Goal: Task Accomplishment & Management: Manage account settings

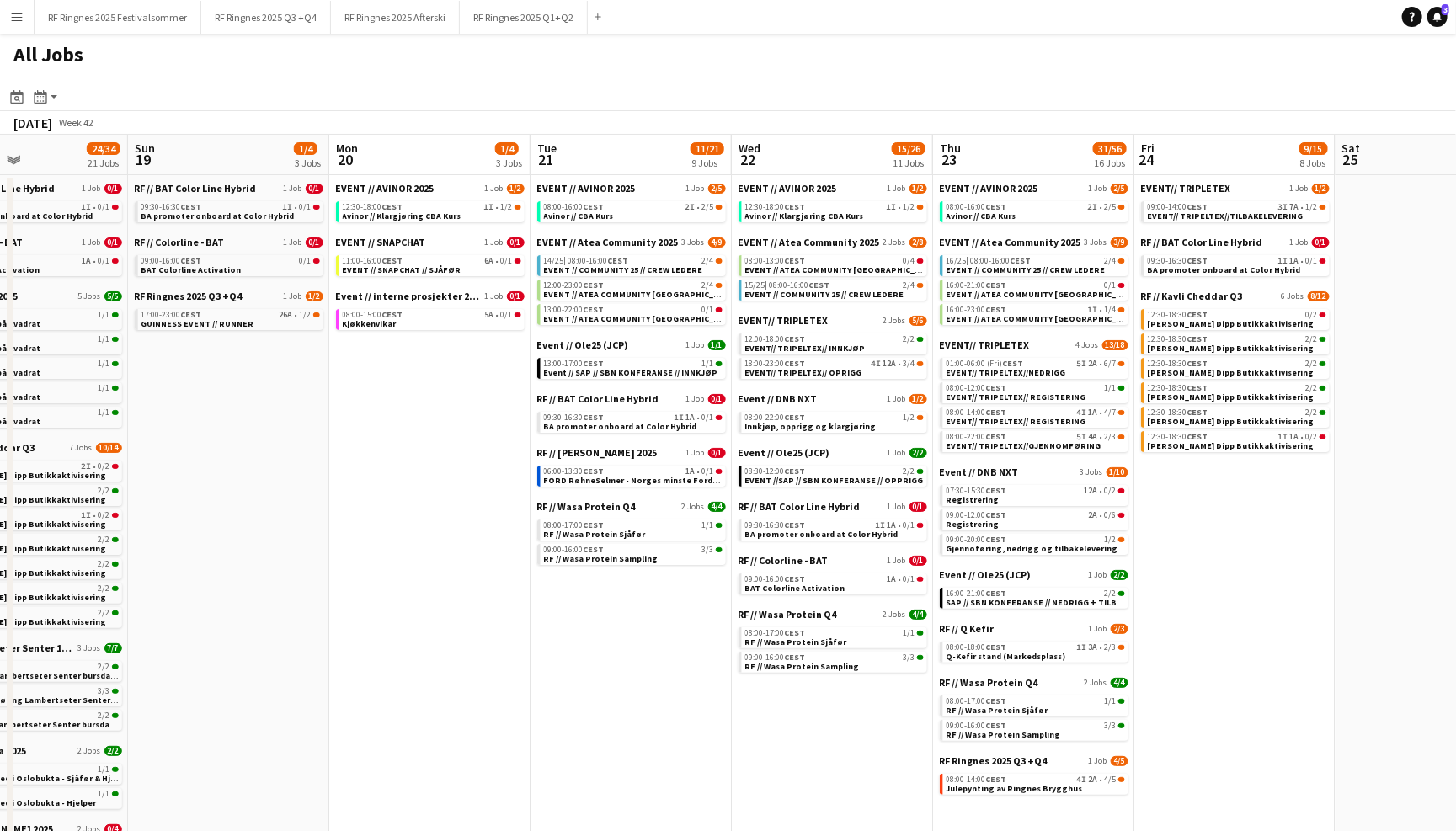
scroll to position [0, 498]
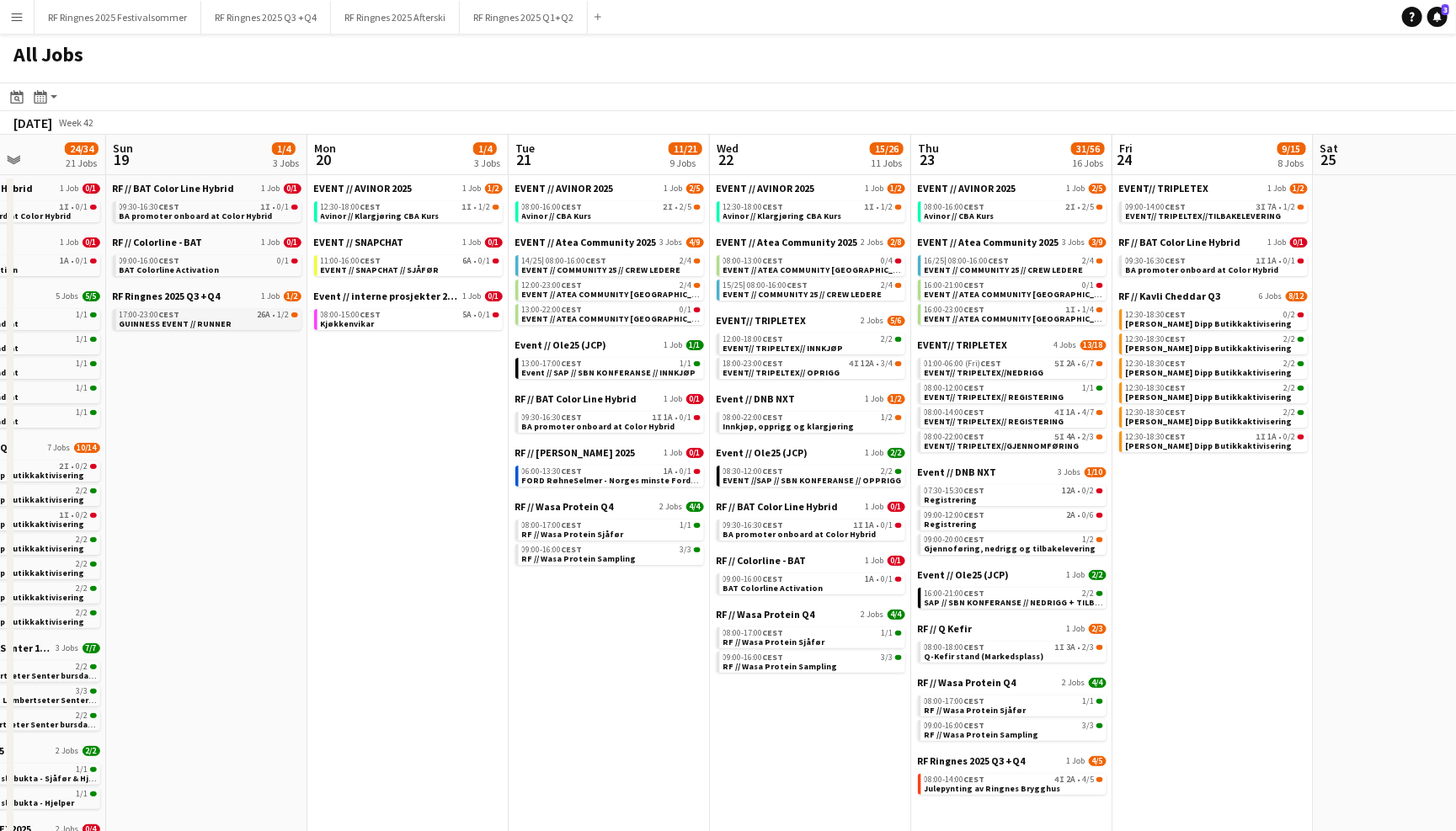
click at [250, 316] on link "17:00-23:00 CEST 26A • 1/2 GUINNESS EVENT // RUNNER" at bounding box center [208, 319] width 179 height 20
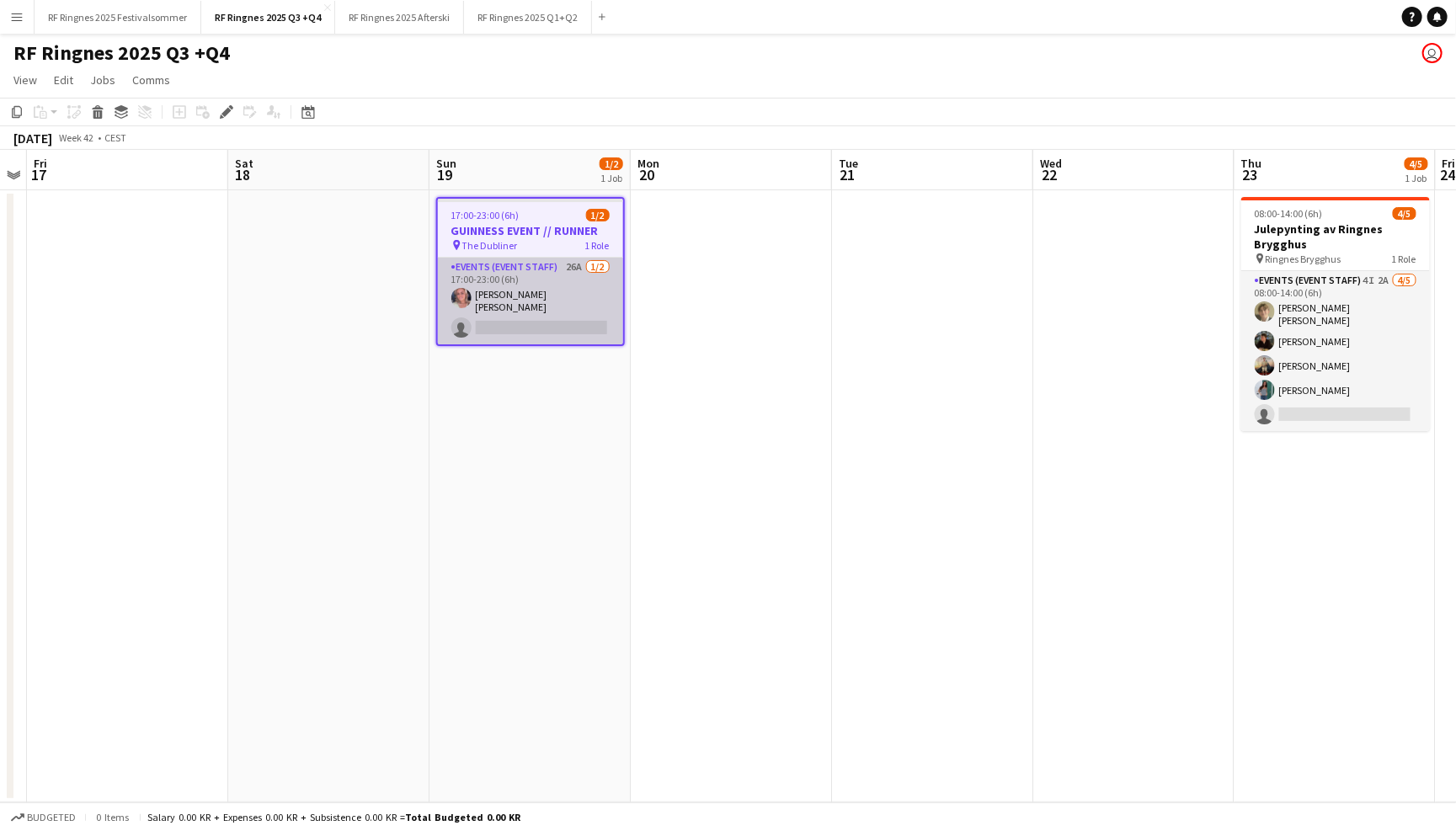
click at [548, 287] on app-card-role "Events (Event Staff) 26A [DATE] 17:00-23:00 (6h) [PERSON_NAME] [PERSON_NAME] si…" at bounding box center [531, 301] width 185 height 87
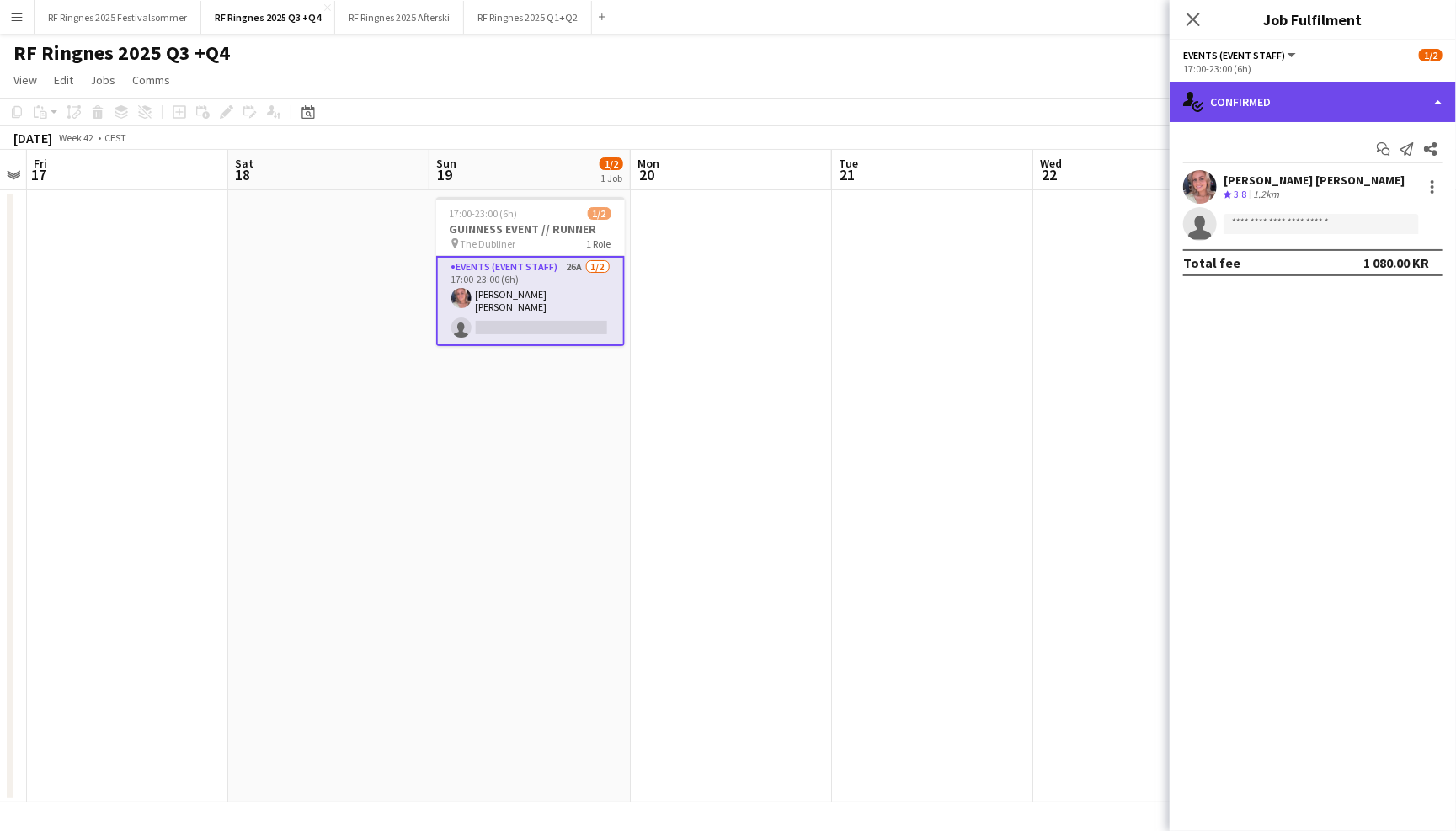
click at [1231, 98] on div "single-neutral-actions-check-2 Confirmed" at bounding box center [1312, 101] width 286 height 40
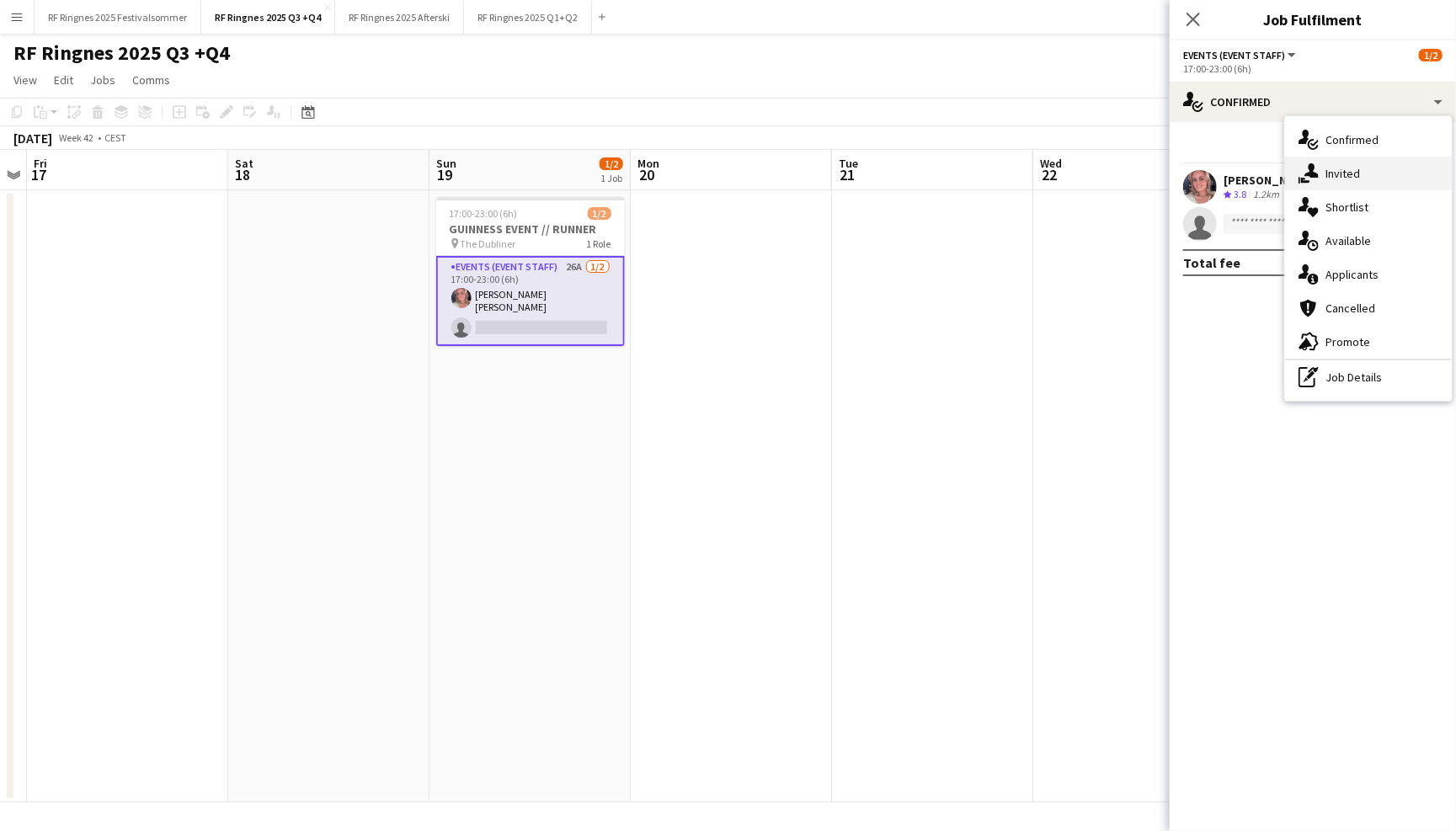
click at [1340, 182] on div "single-neutral-actions-share-1 Invited" at bounding box center [1369, 174] width 167 height 34
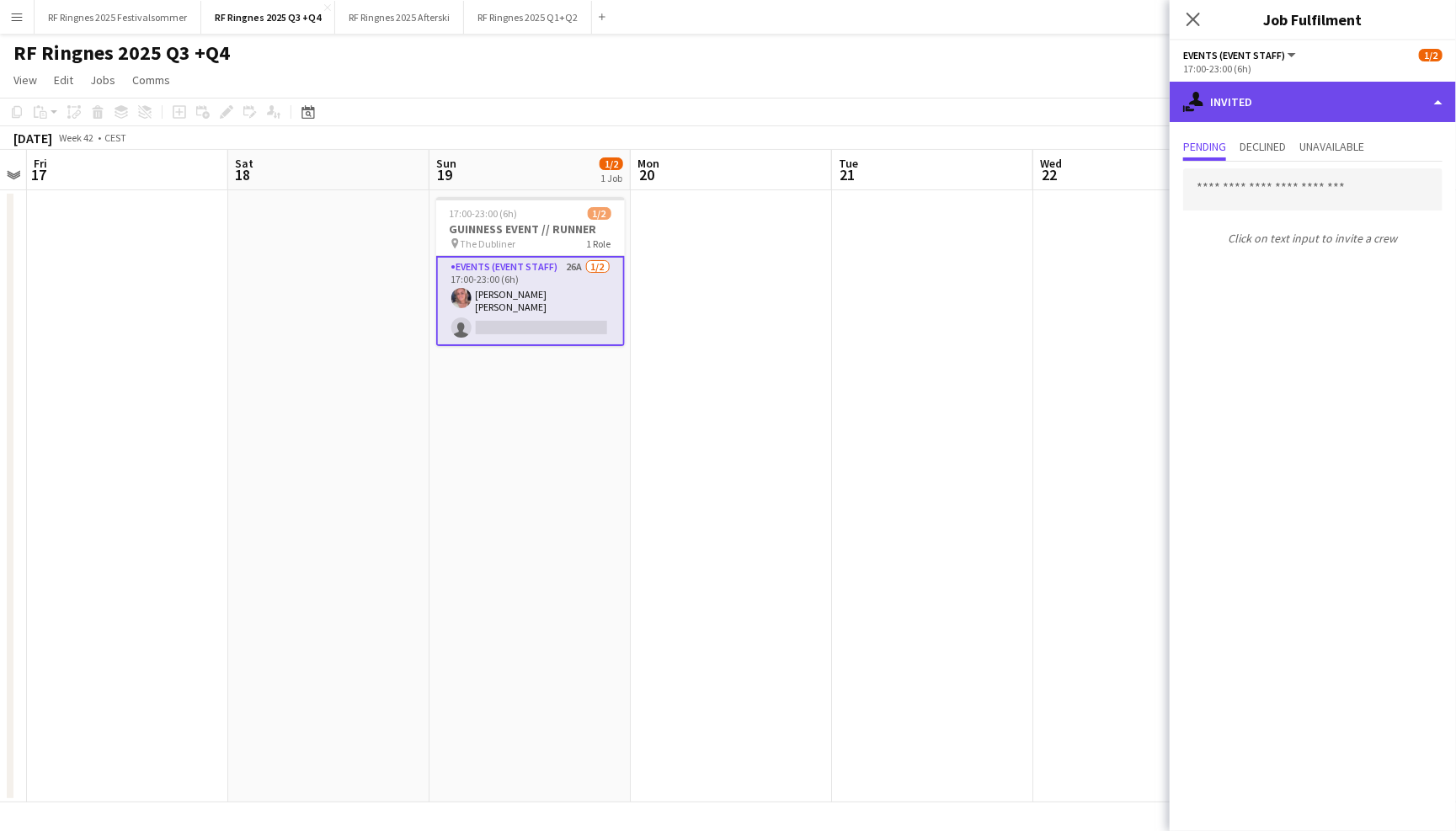
click at [1267, 82] on div "single-neutral-actions-share-1 Invited" at bounding box center [1312, 101] width 286 height 40
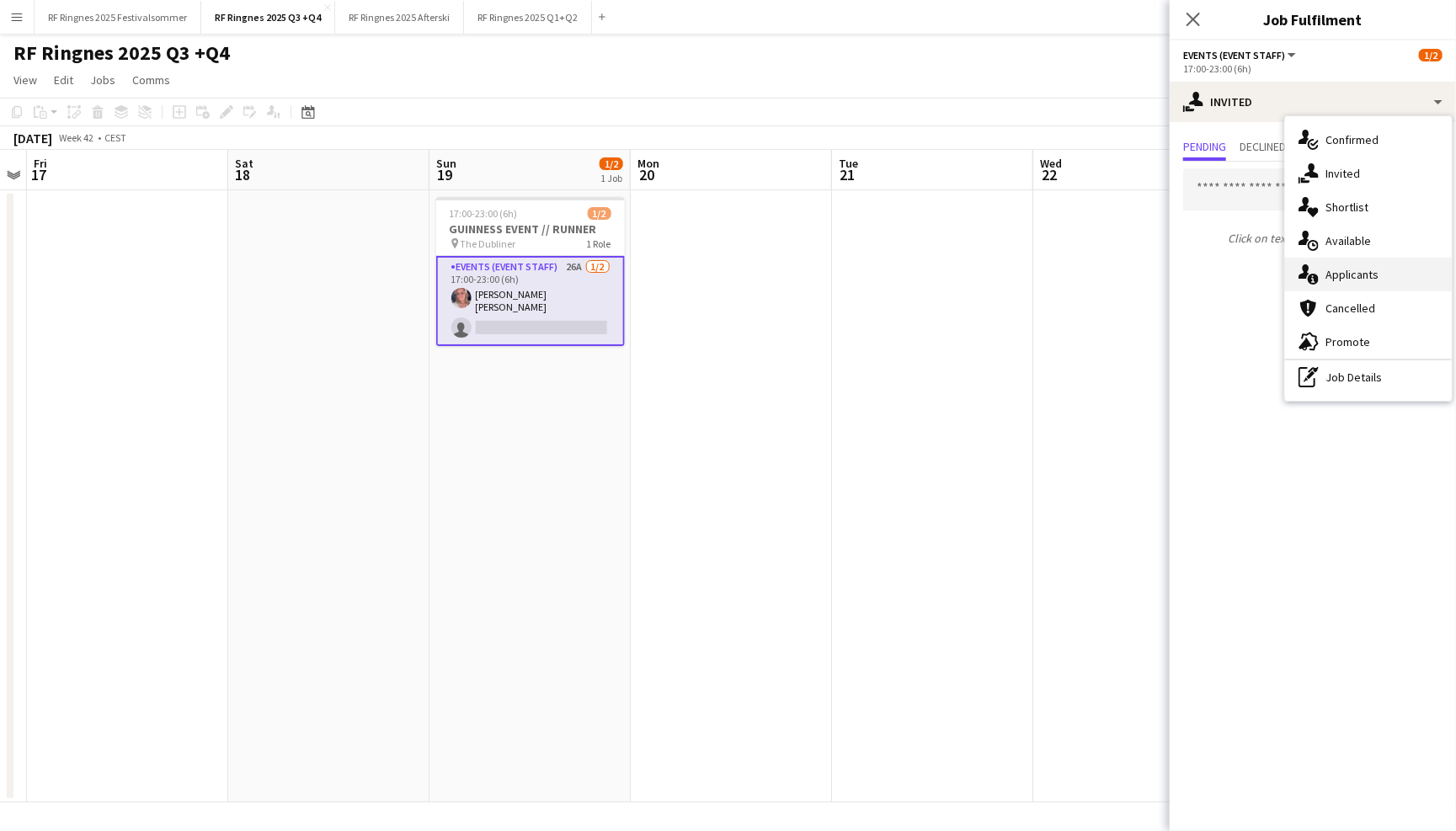
click at [1364, 273] on span "Applicants" at bounding box center [1352, 274] width 53 height 15
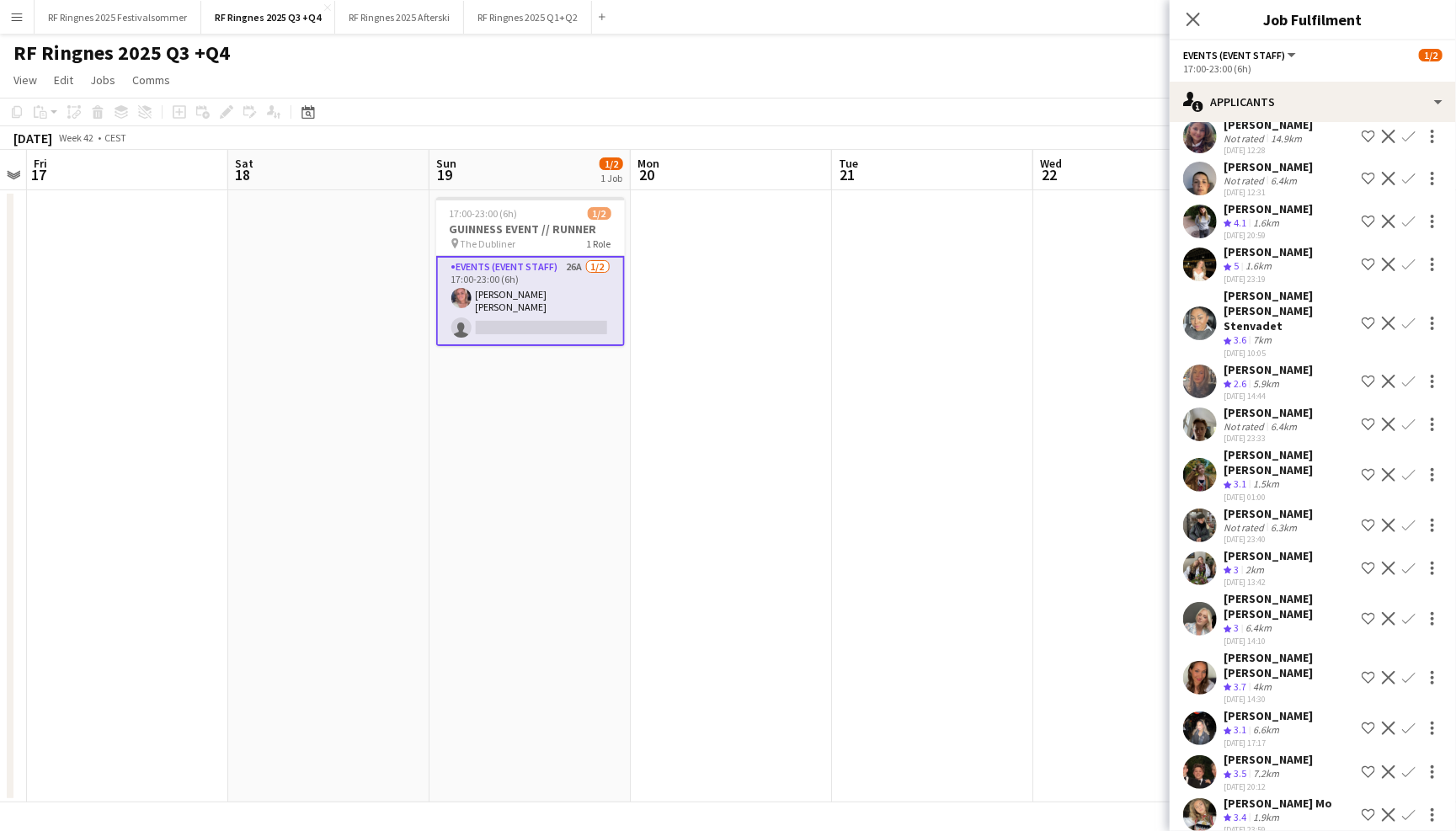
scroll to position [475, 0]
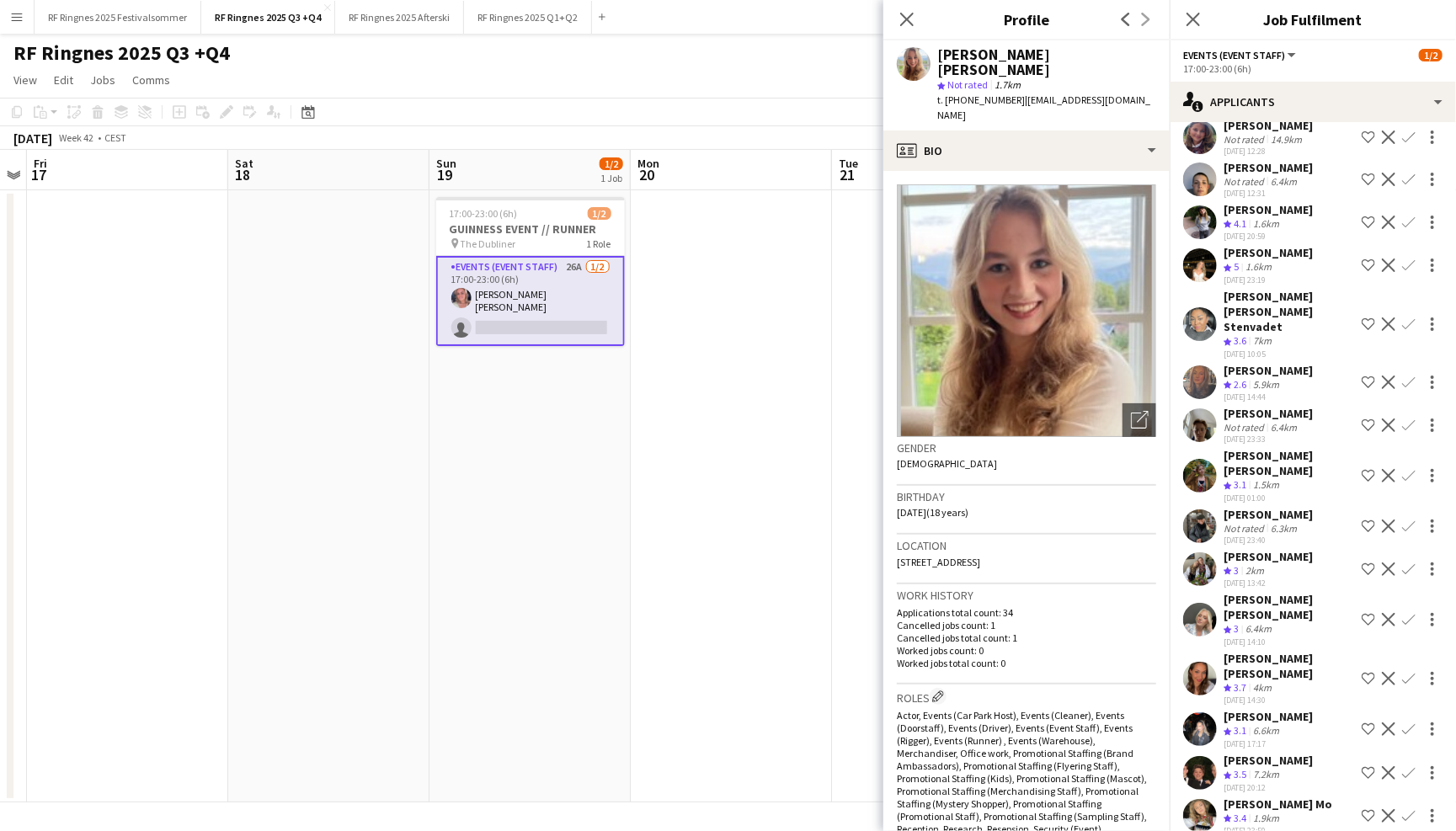
click at [1198, 799] on app-user-avatar at bounding box center [1200, 816] width 34 height 34
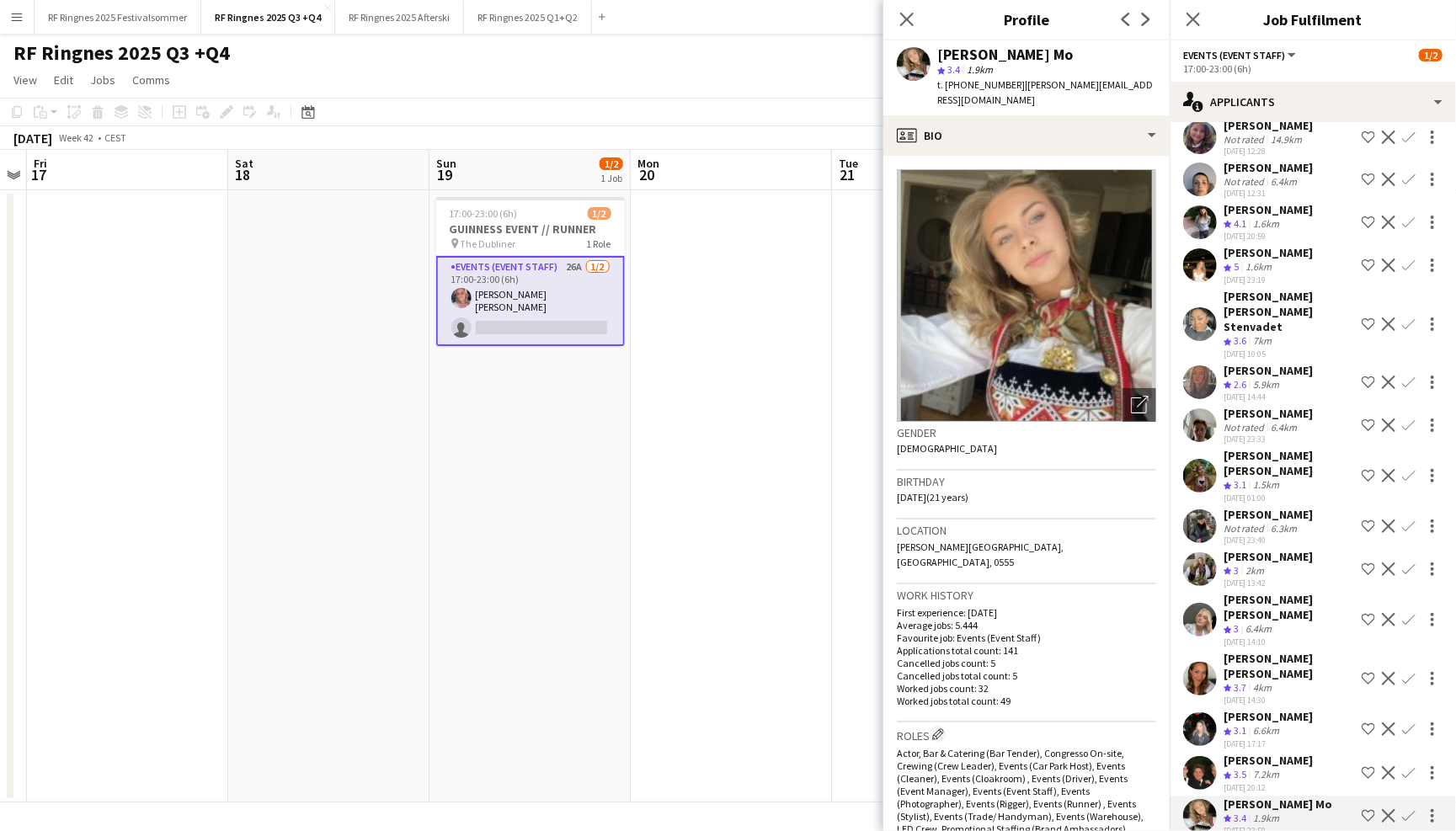
click at [1206, 757] on app-user-avatar at bounding box center [1200, 774] width 34 height 34
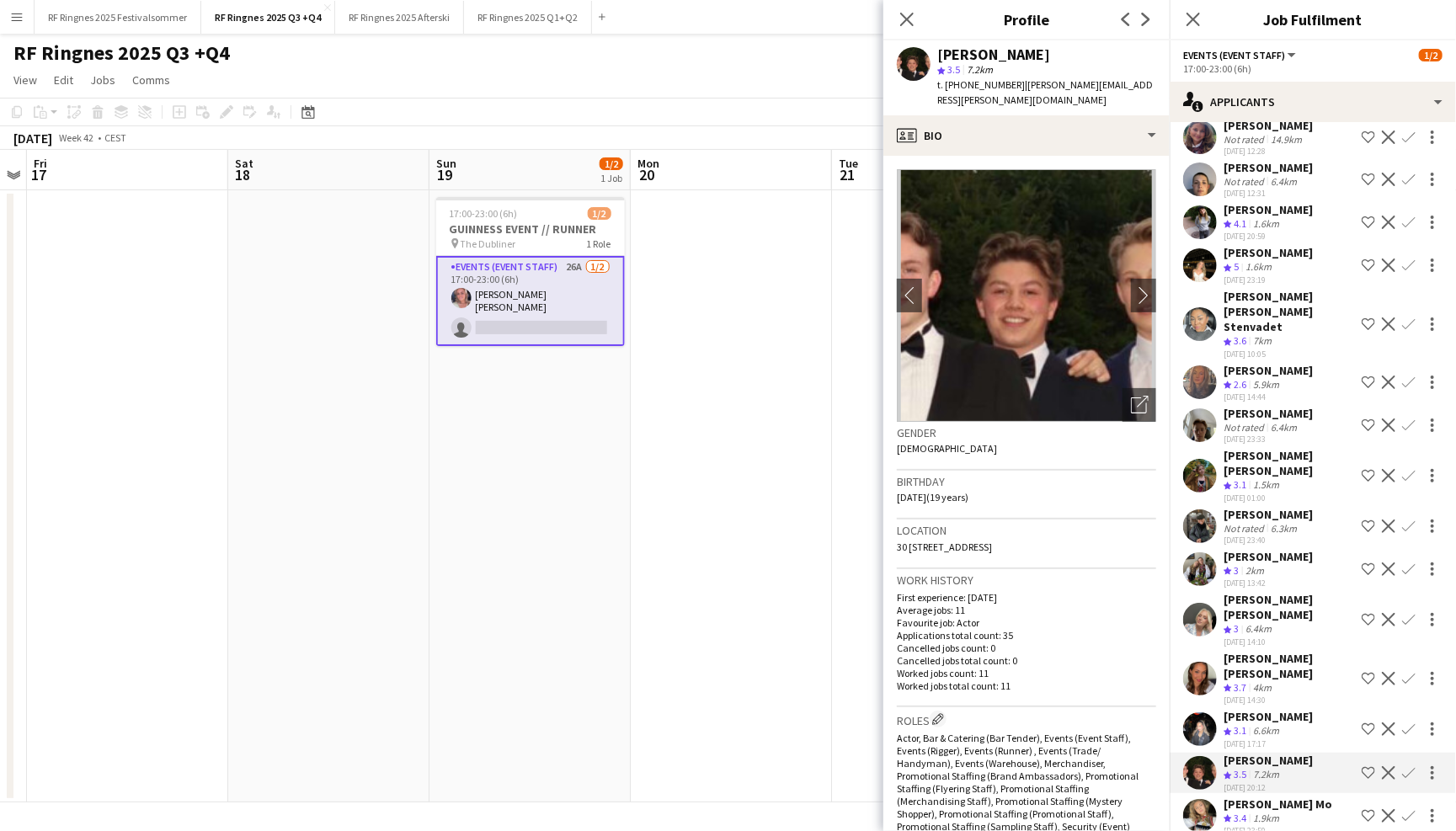
click at [1206, 713] on app-user-avatar at bounding box center [1200, 730] width 34 height 34
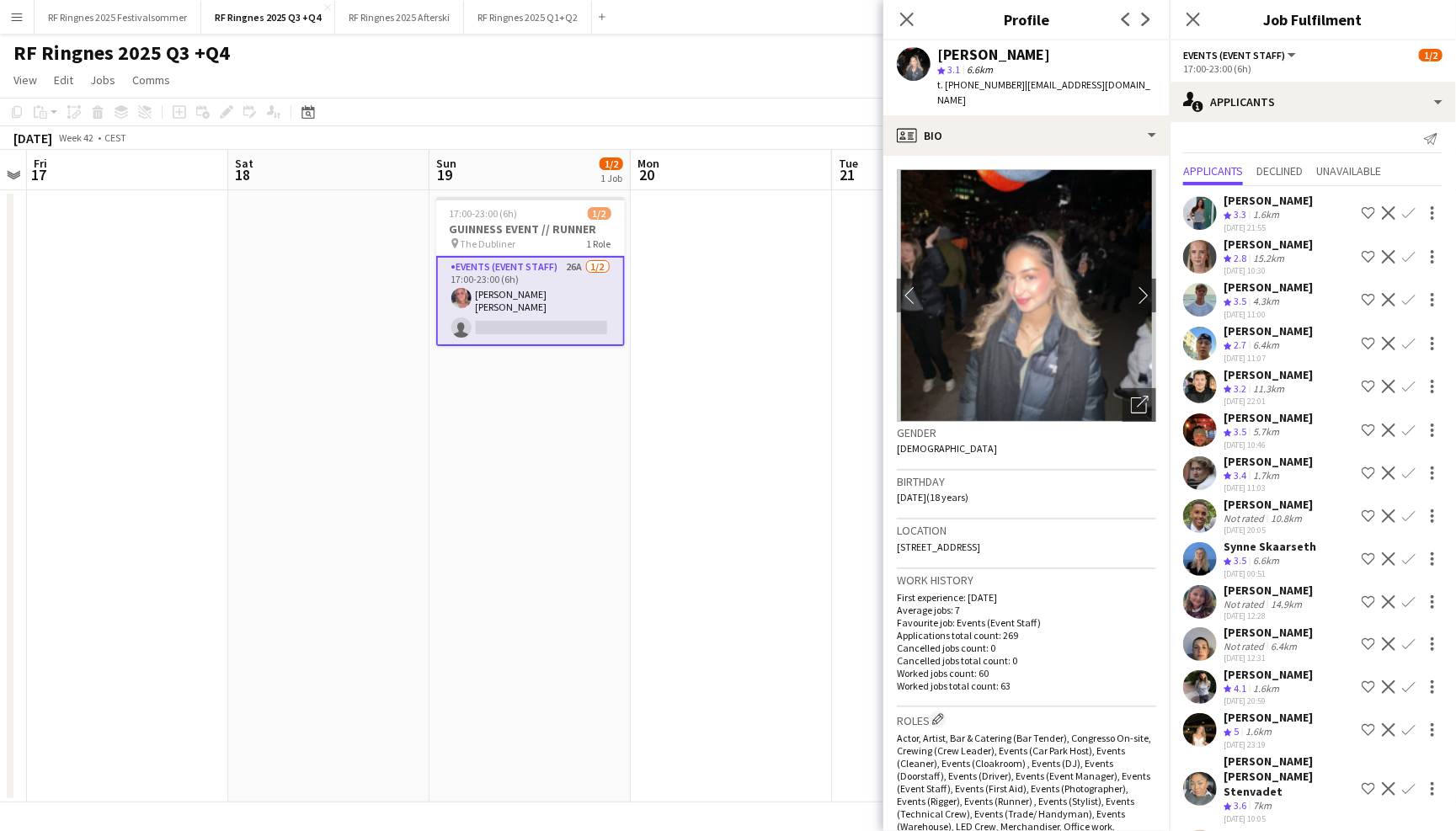
scroll to position [0, 0]
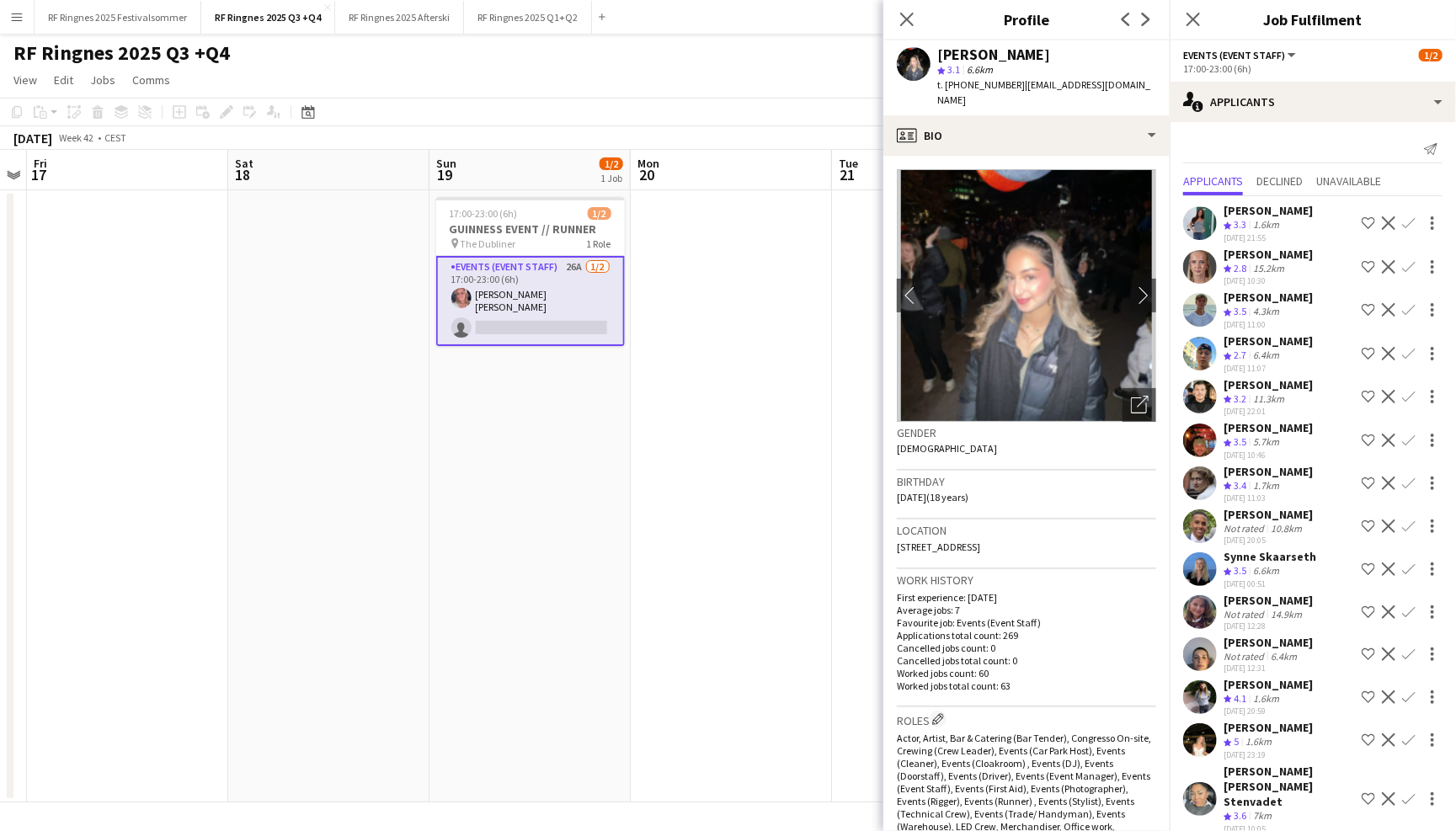
click at [1211, 299] on app-user-avatar at bounding box center [1200, 311] width 34 height 34
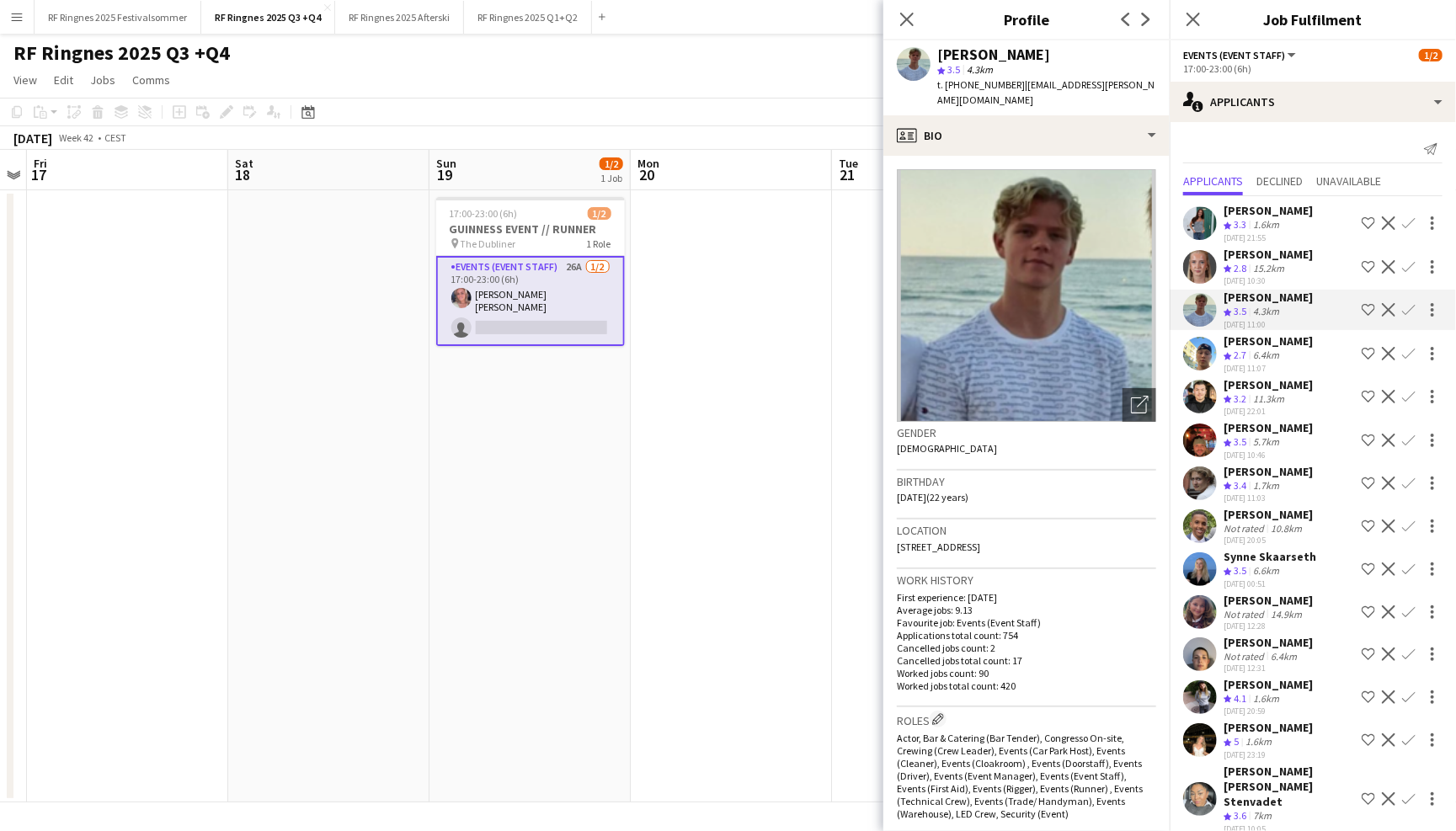
click at [759, 79] on app-page-menu "View Day view expanded Day view collapsed Month view Date picker Jump to today …" at bounding box center [728, 82] width 1456 height 32
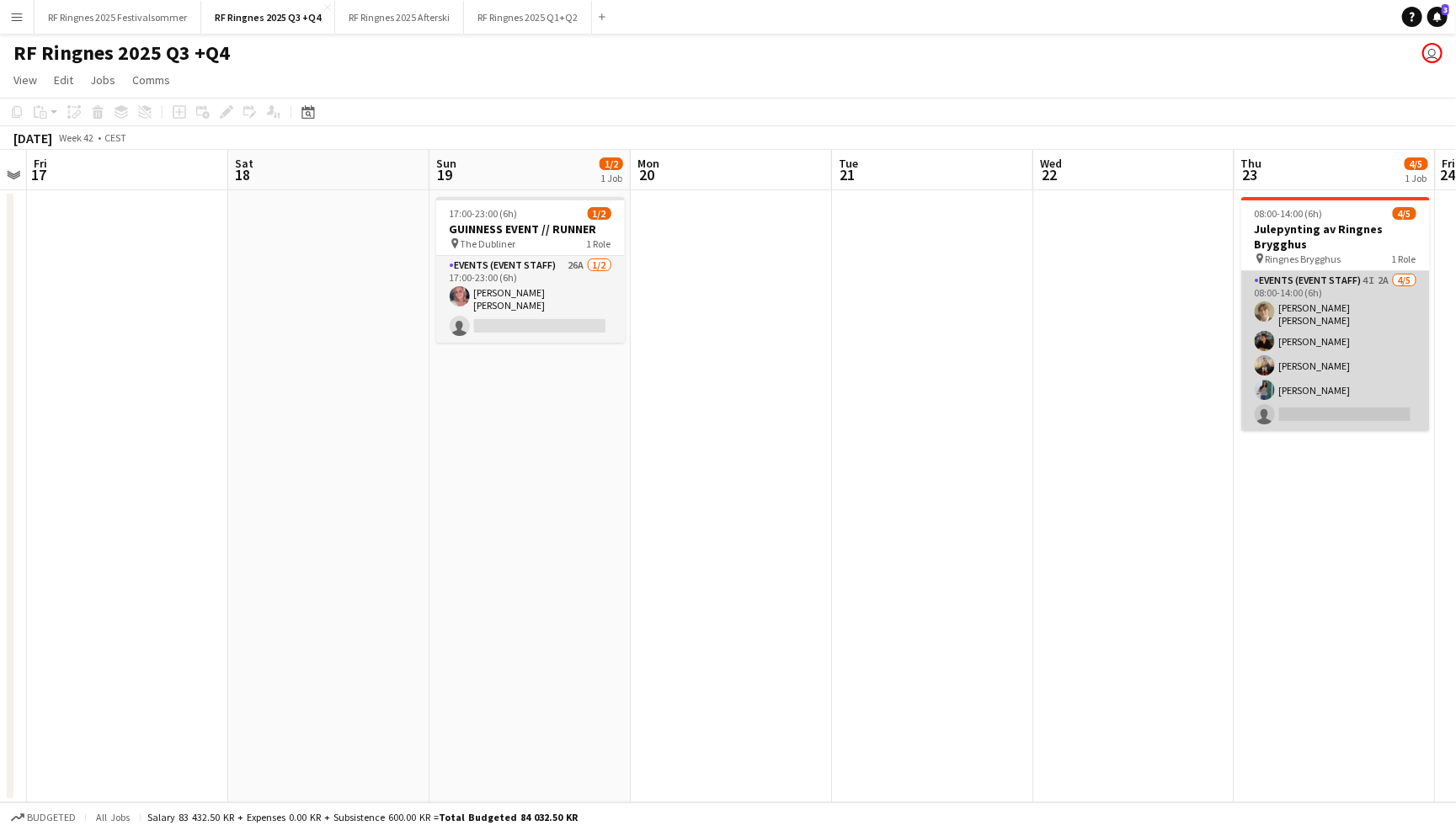
click at [1364, 340] on app-card-role "Events (Event Staff) 4I 2A 4/5 08:00-14:00 (6h) Bastian Solem Mathias Holgersen…" at bounding box center [1336, 351] width 189 height 160
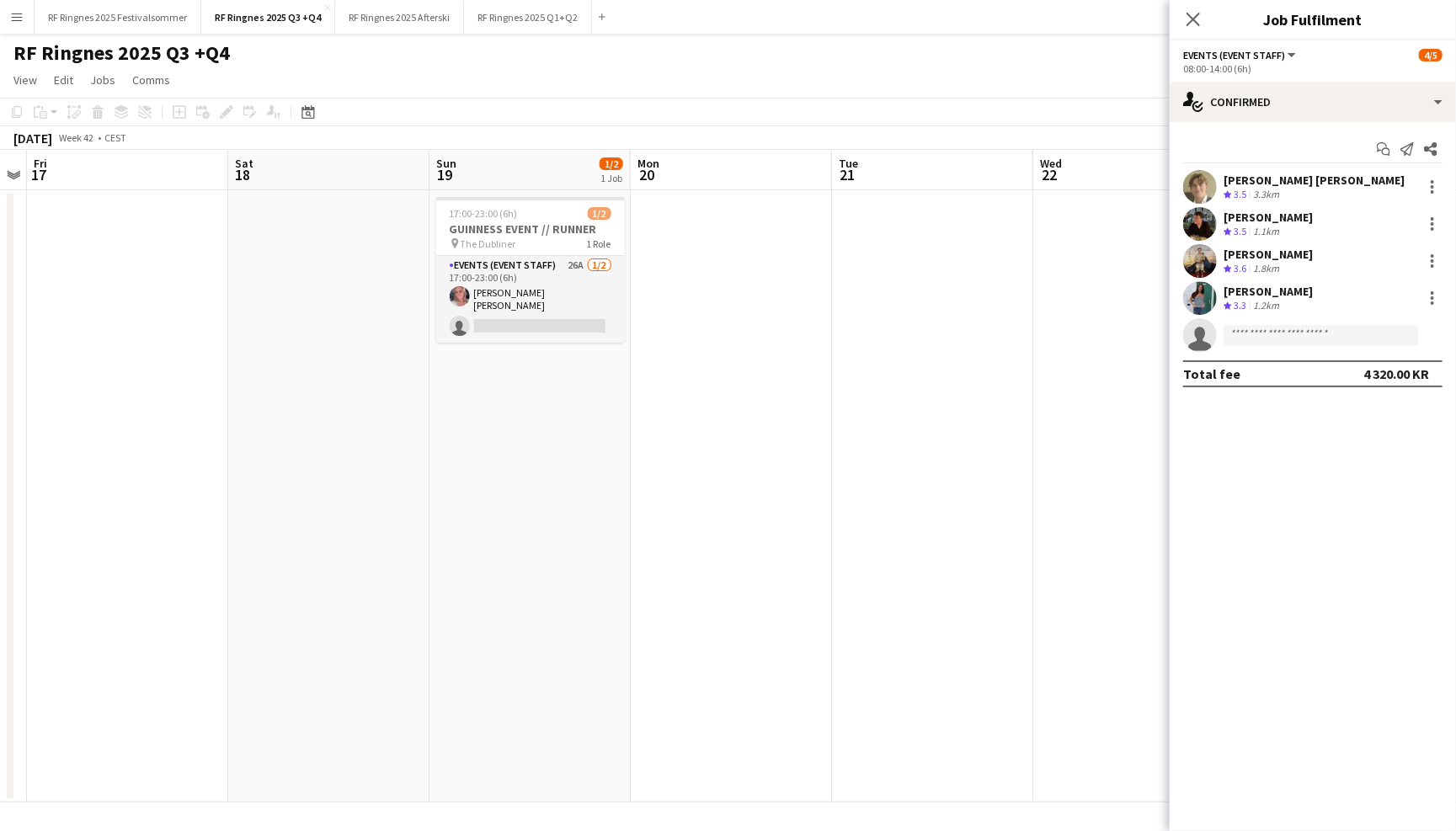
click at [1204, 226] on app-user-avatar at bounding box center [1200, 224] width 34 height 34
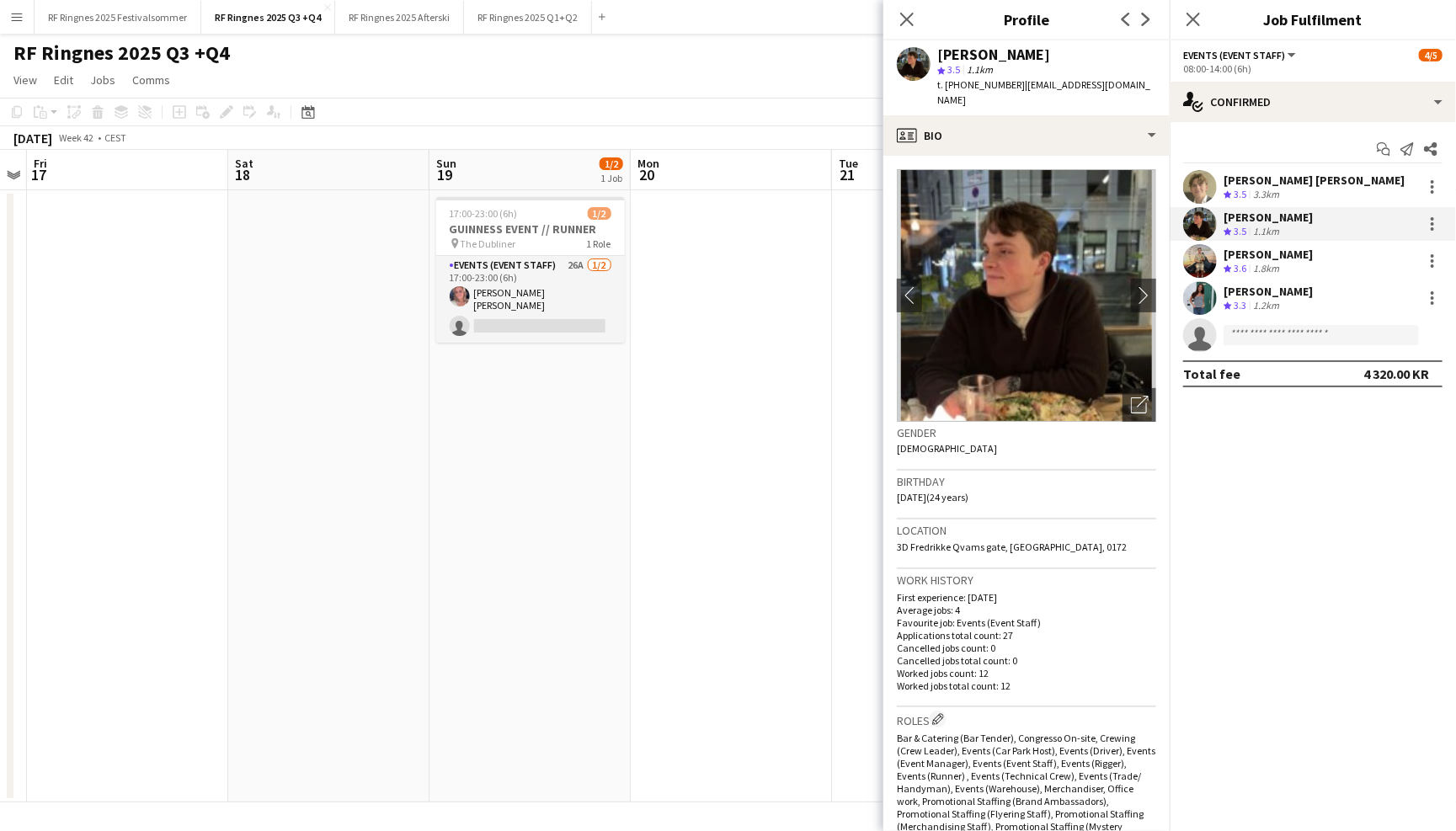
click at [1206, 267] on app-user-avatar at bounding box center [1200, 261] width 34 height 34
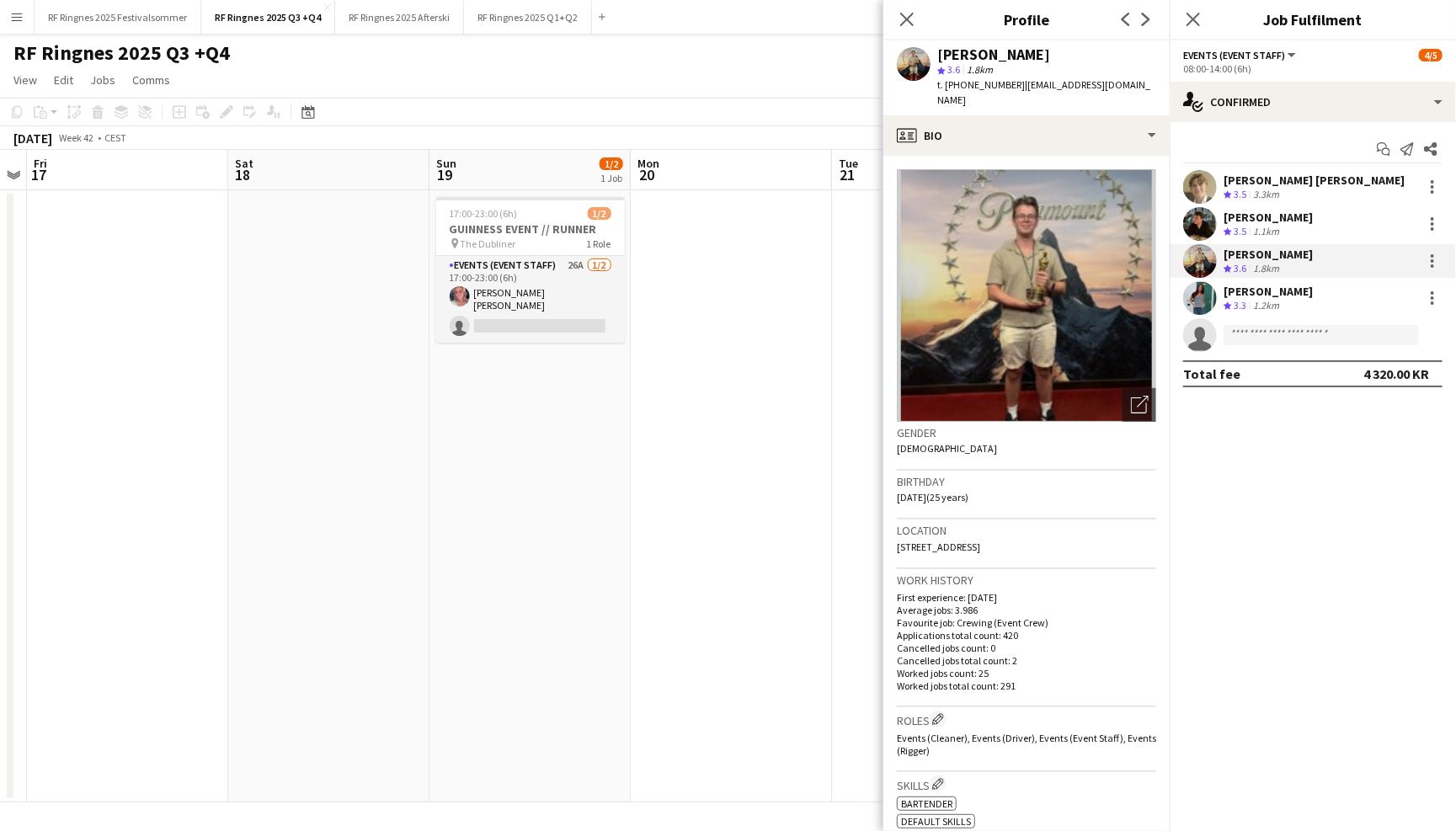
click at [1206, 287] on app-user-avatar at bounding box center [1200, 298] width 34 height 34
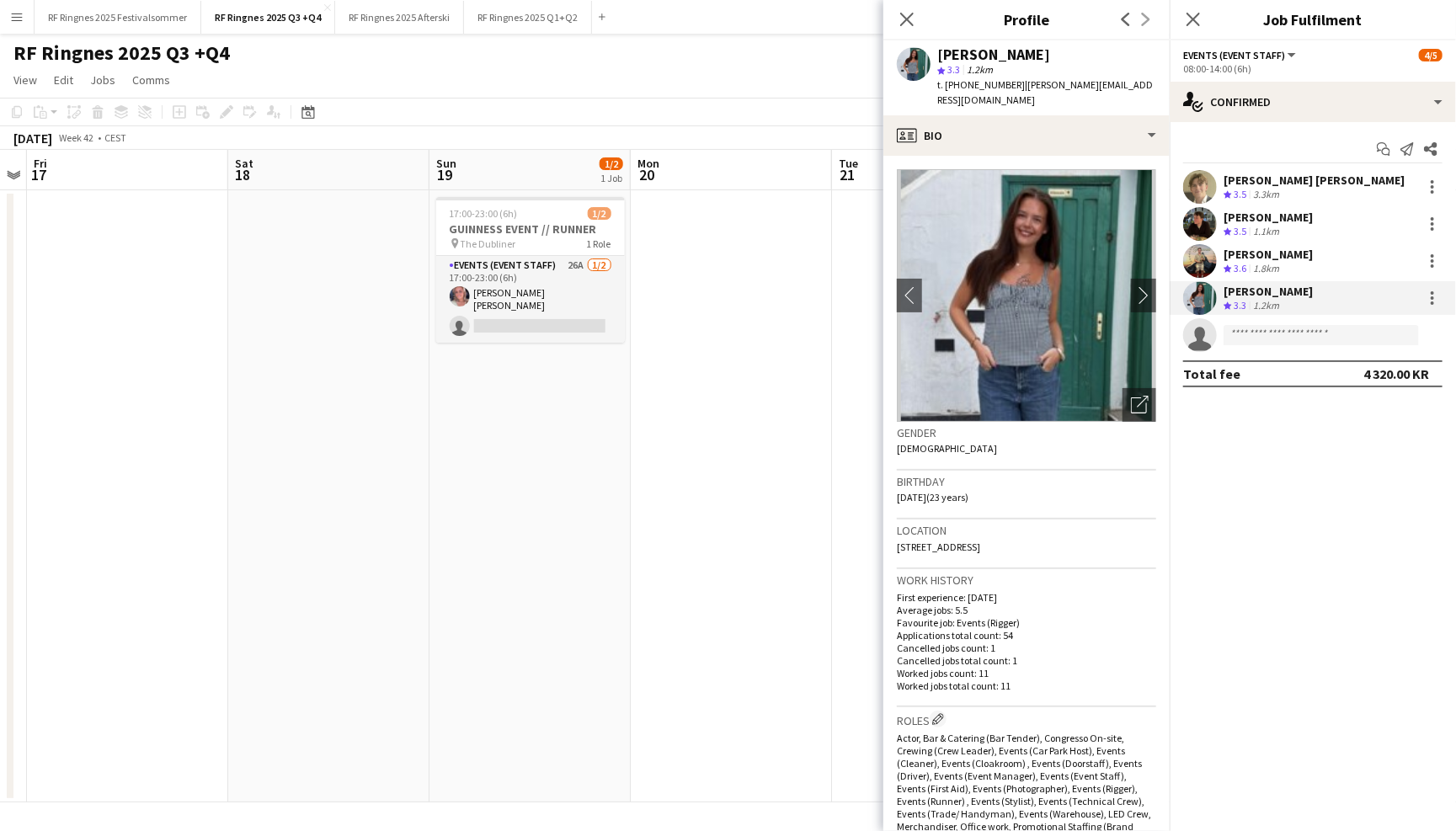
click at [1208, 255] on app-user-avatar at bounding box center [1200, 261] width 34 height 34
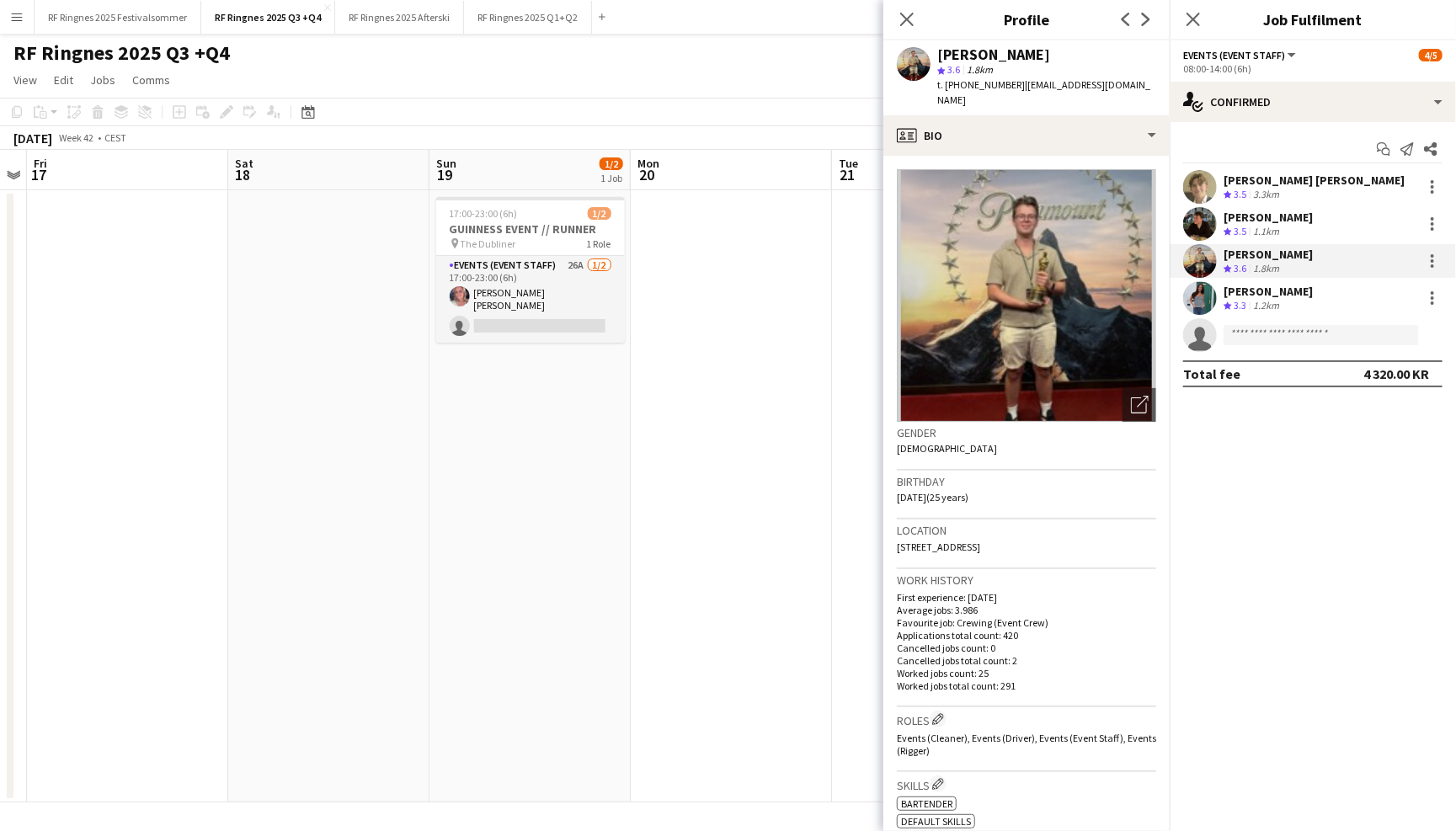
click at [1204, 222] on app-user-avatar at bounding box center [1200, 224] width 34 height 34
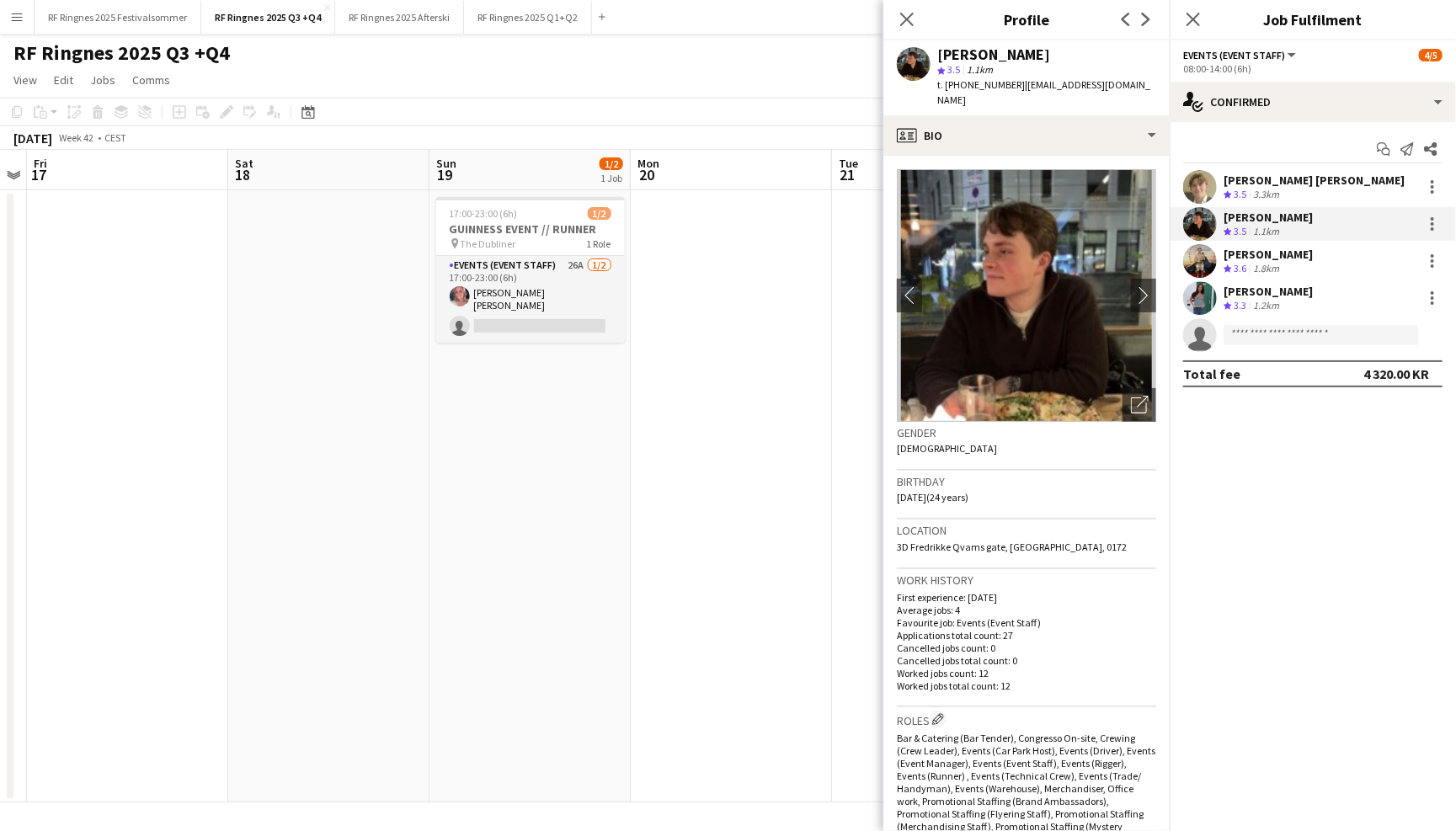
click at [1199, 178] on app-user-avatar at bounding box center [1200, 188] width 34 height 34
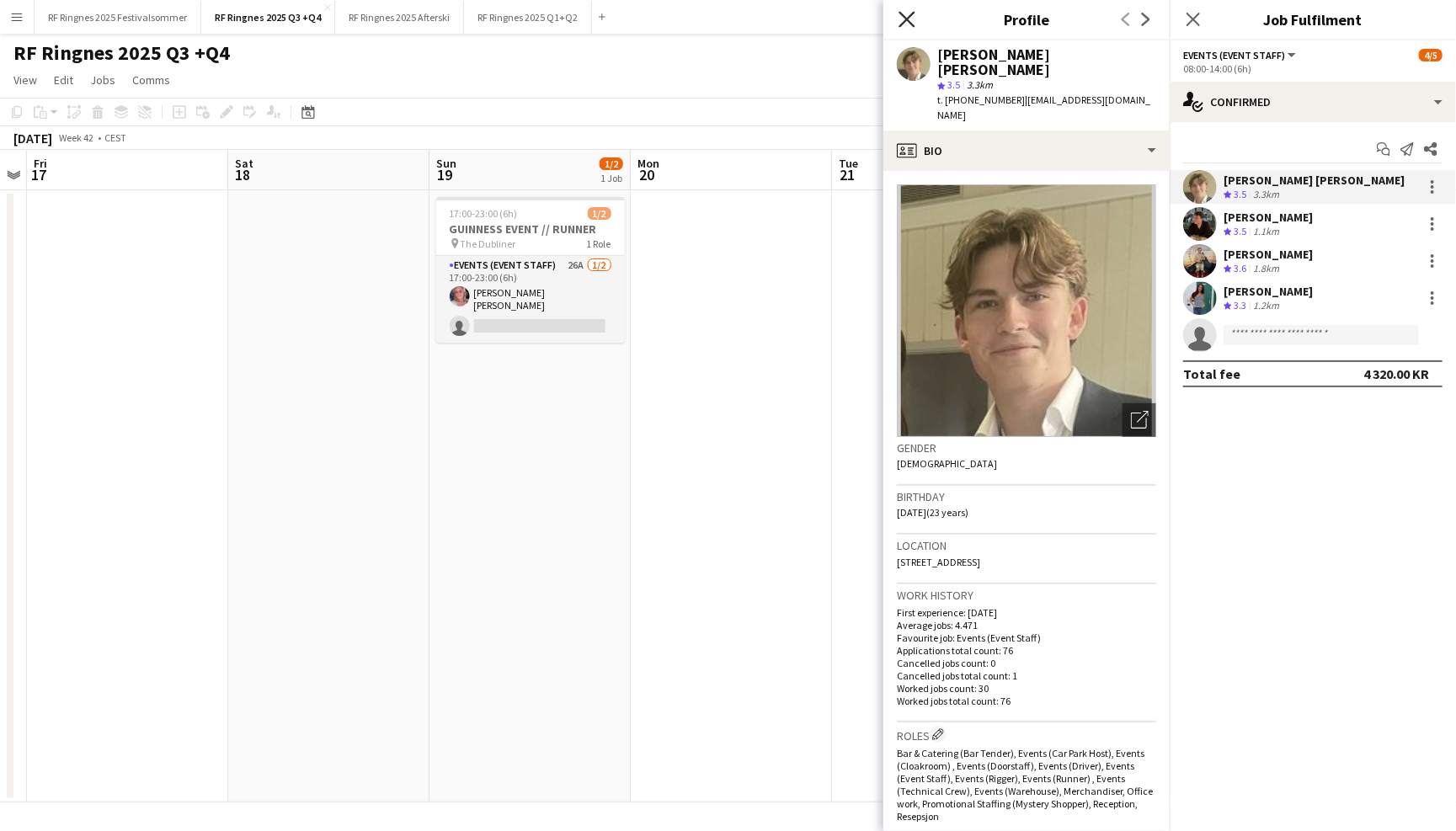
click at [908, 22] on icon "Close pop-in" at bounding box center [907, 19] width 16 height 16
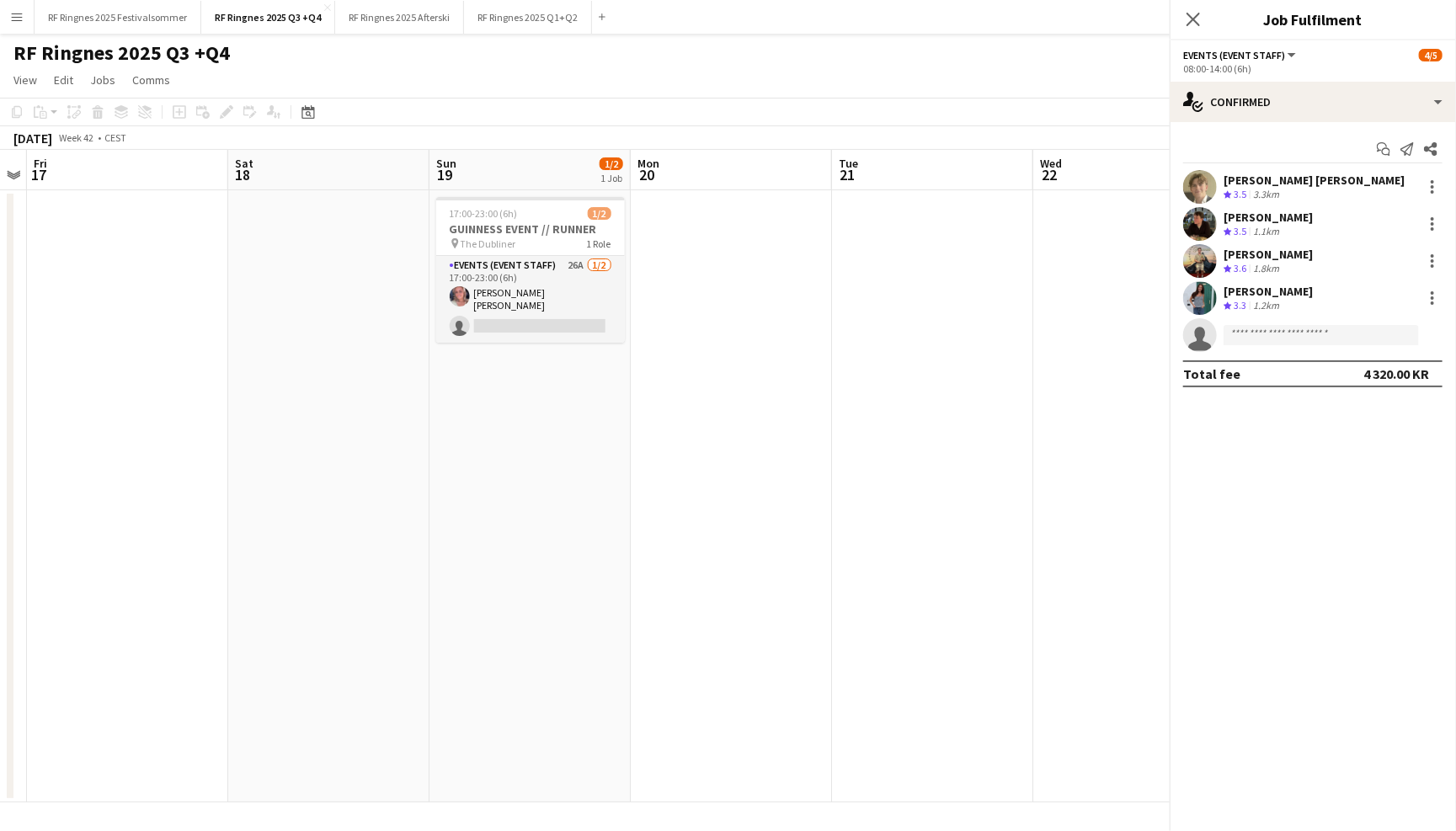
click at [908, 34] on div "RF Ringnes 2025 Q3 +Q4 user" at bounding box center [728, 50] width 1456 height 32
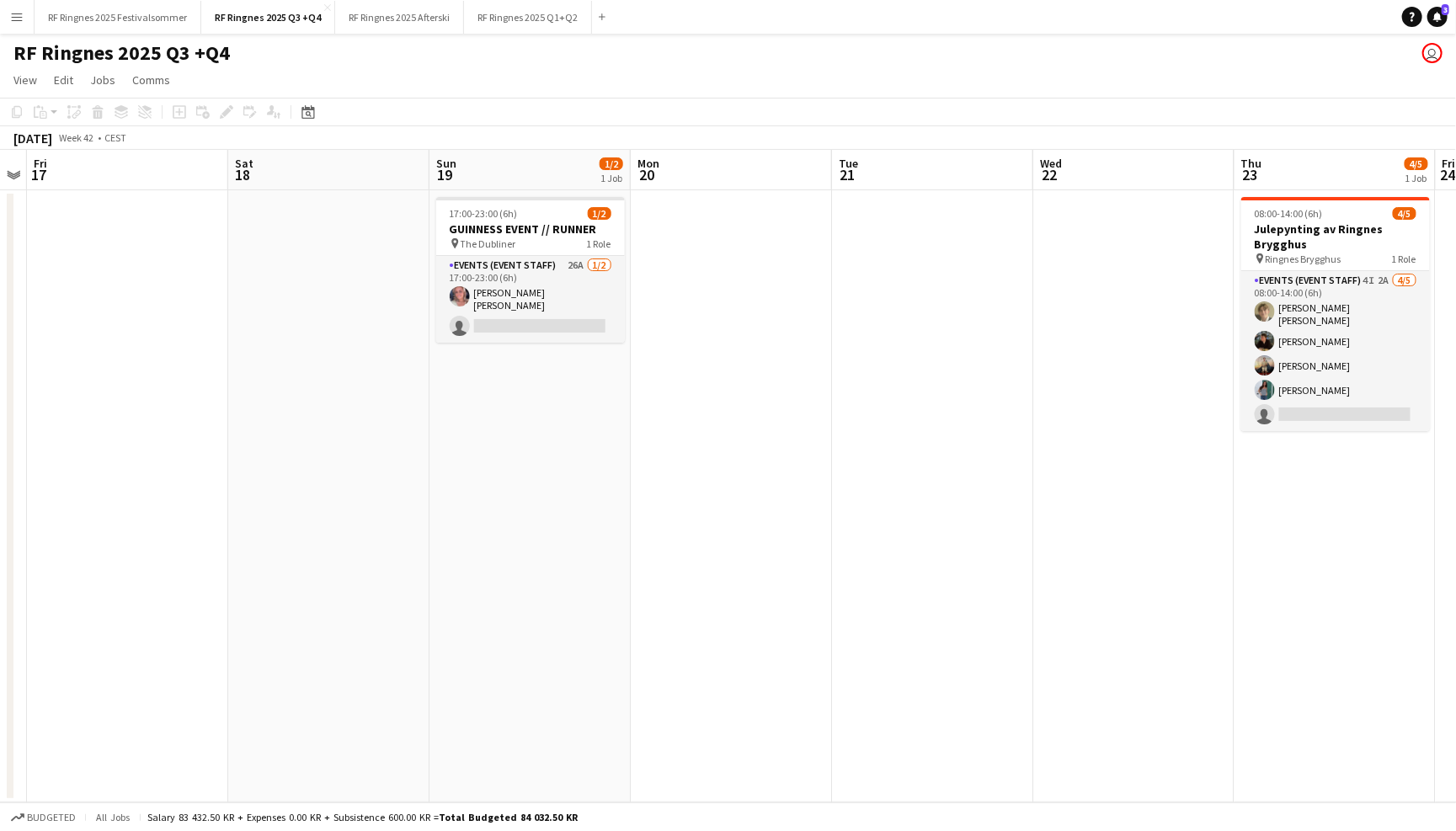
click at [1002, 128] on div "October 2025 Week 42 • CEST" at bounding box center [728, 138] width 1456 height 23
